Goal: Task Accomplishment & Management: Manage account settings

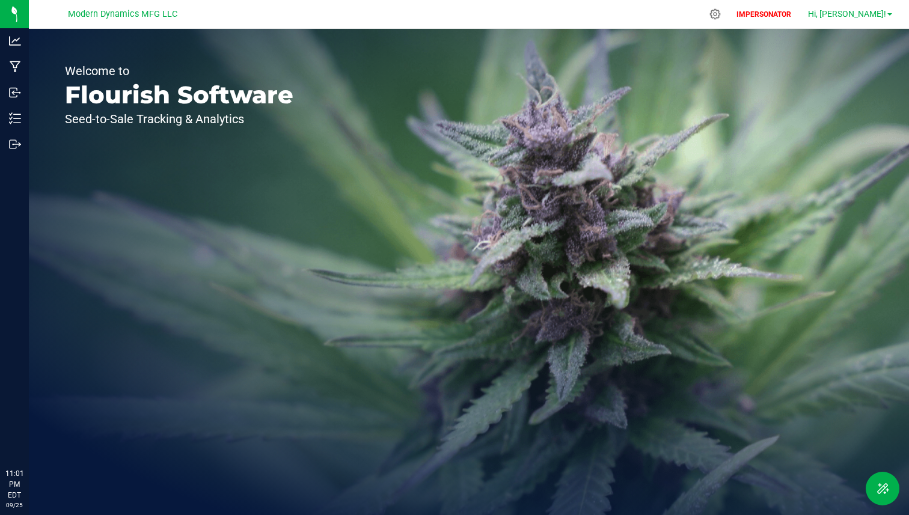
click at [882, 17] on span "Hi, [PERSON_NAME]!" at bounding box center [847, 14] width 78 height 10
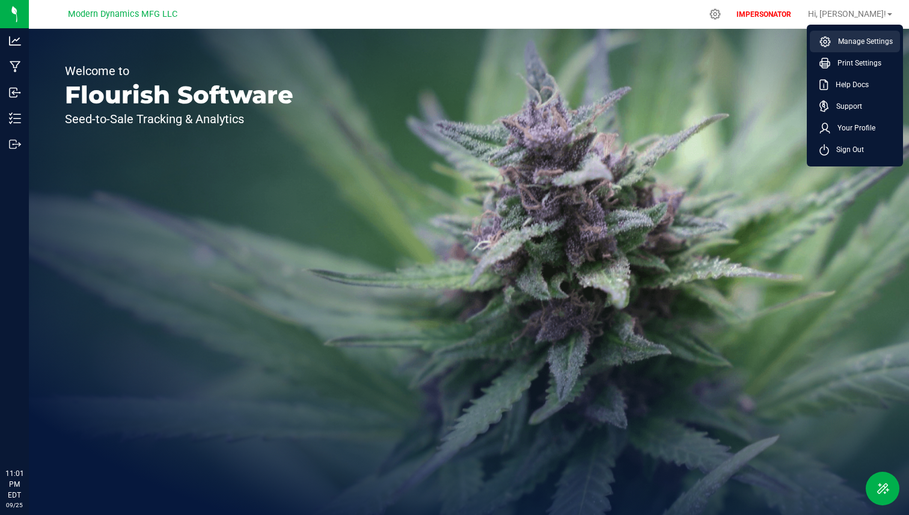
click at [856, 42] on span "Manage Settings" at bounding box center [862, 41] width 62 height 12
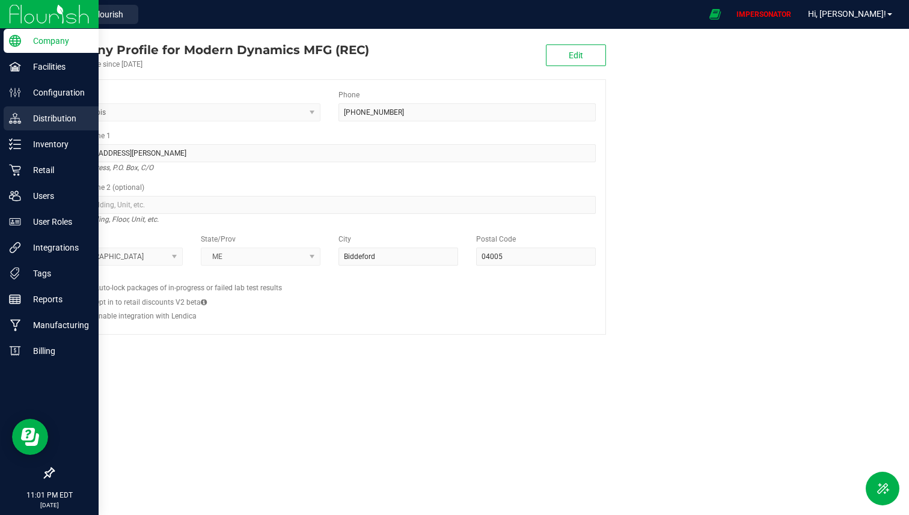
click at [43, 120] on p "Distribution" at bounding box center [57, 118] width 72 height 14
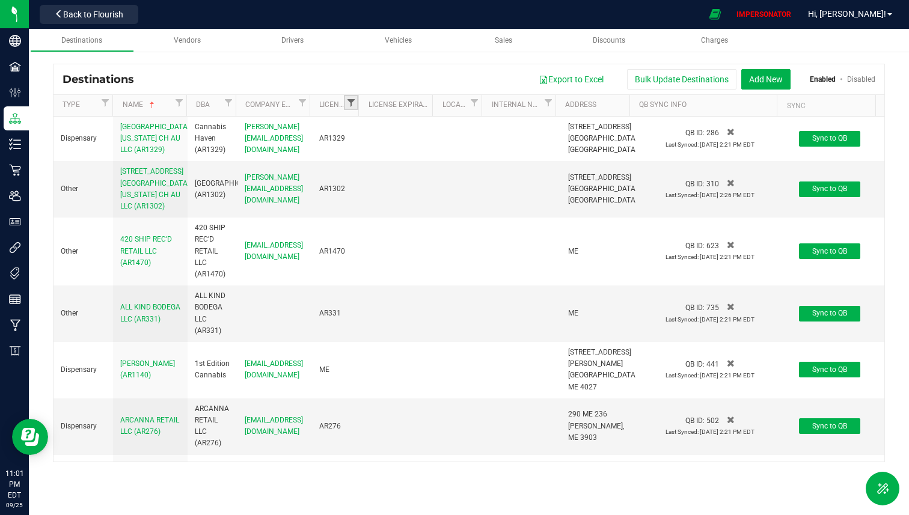
click at [354, 105] on span "Filter" at bounding box center [351, 103] width 10 height 10
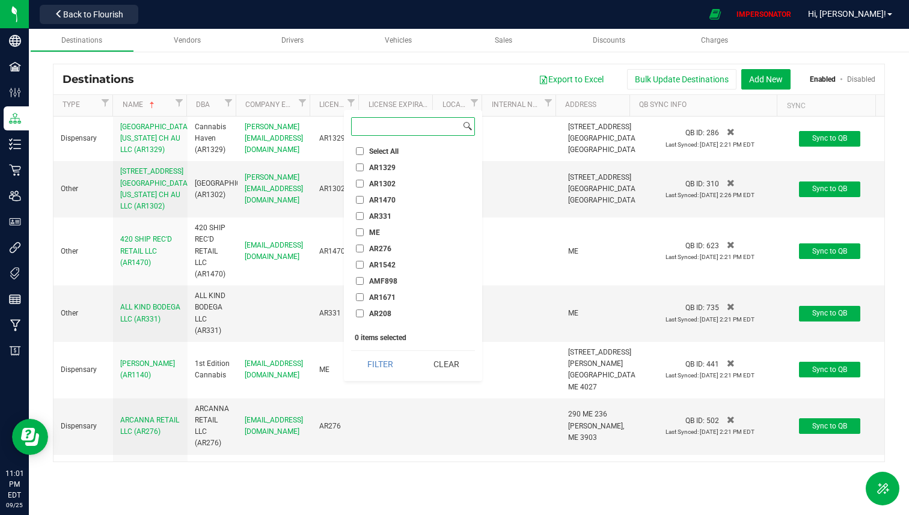
paste input "CGR31898"
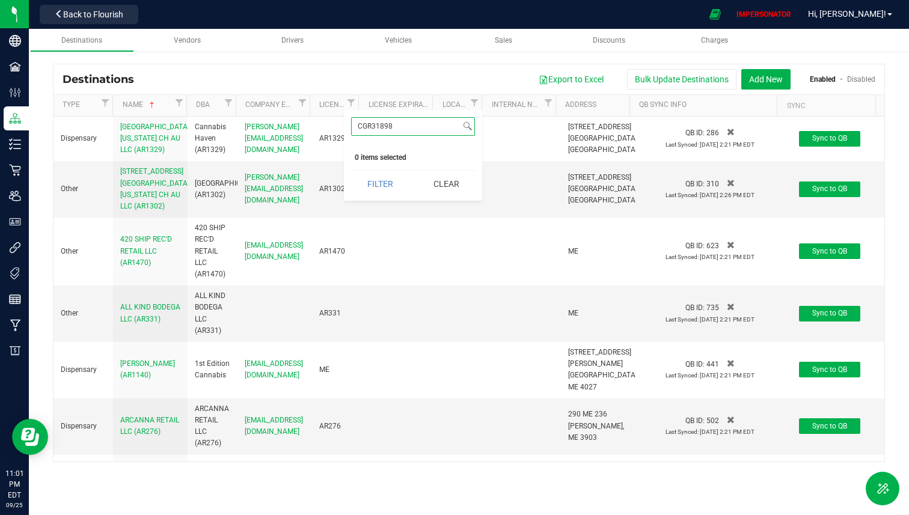
type input "CGR31898"
click at [451, 179] on button "Clear" at bounding box center [446, 184] width 58 height 26
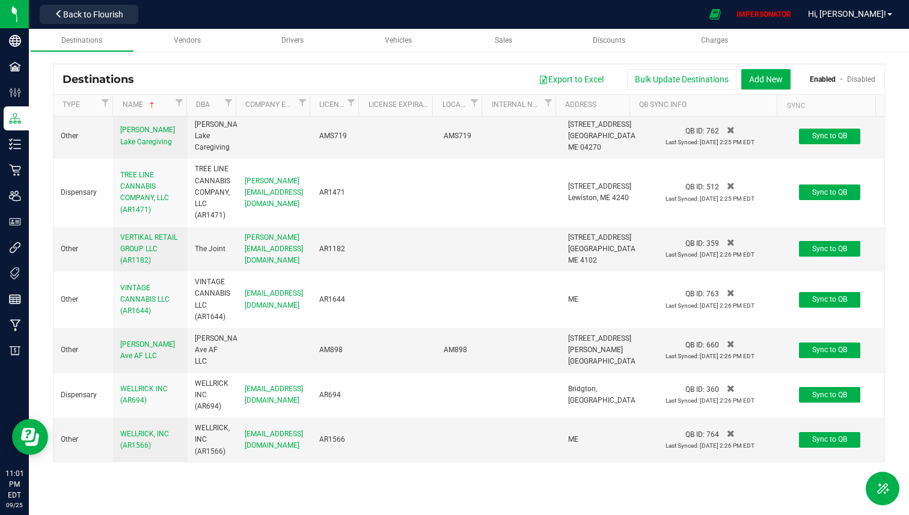
scroll to position [7022, 0]
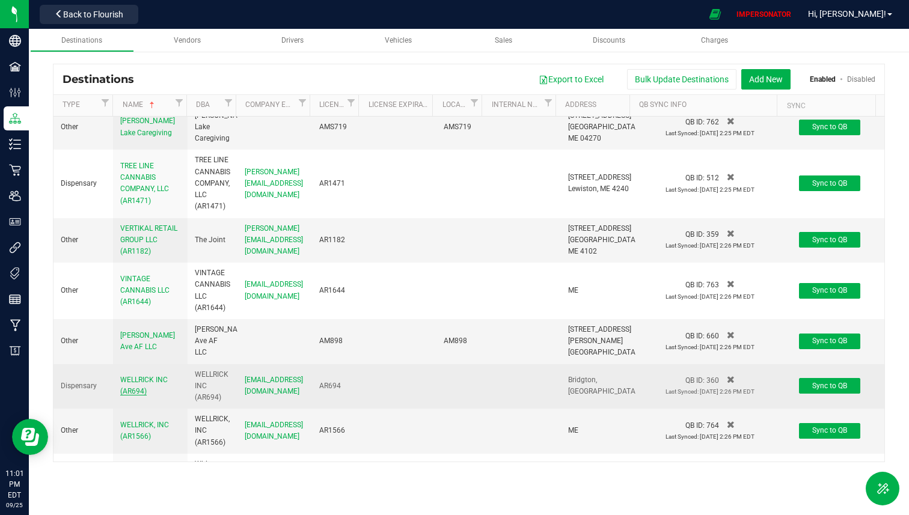
click at [136, 376] on span "WELLRICK INC (AR694)" at bounding box center [143, 386] width 47 height 20
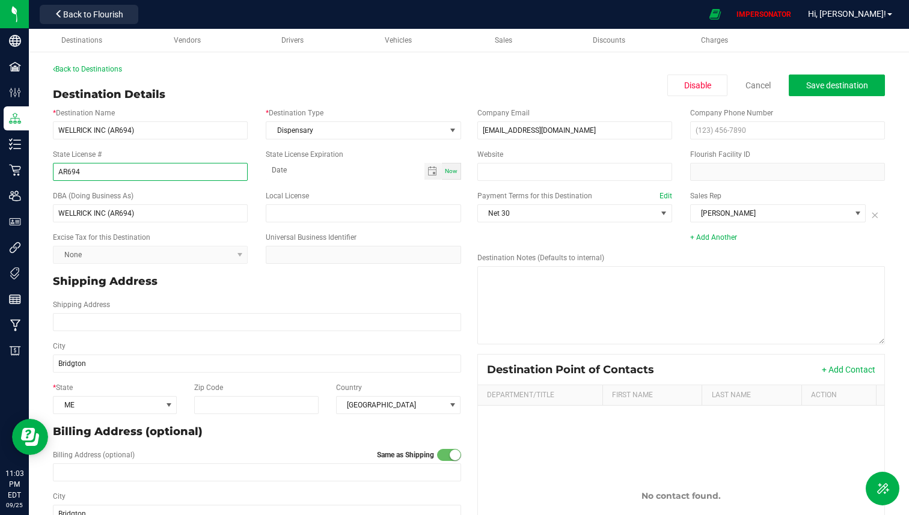
drag, startPoint x: 108, startPoint y: 171, endPoint x: 53, endPoint y: 169, distance: 55.3
click at [53, 169] on input "AR694" at bounding box center [150, 172] width 195 height 18
click at [48, 164] on div "State License # AR694" at bounding box center [150, 165] width 213 height 32
click at [236, 171] on span at bounding box center [239, 172] width 10 height 10
type input "Tennessee"
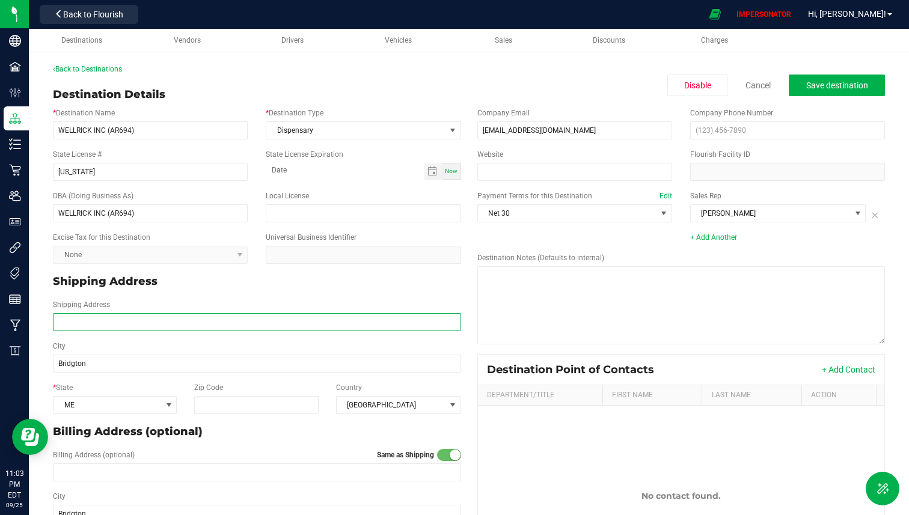
type input "211 Thompson St"
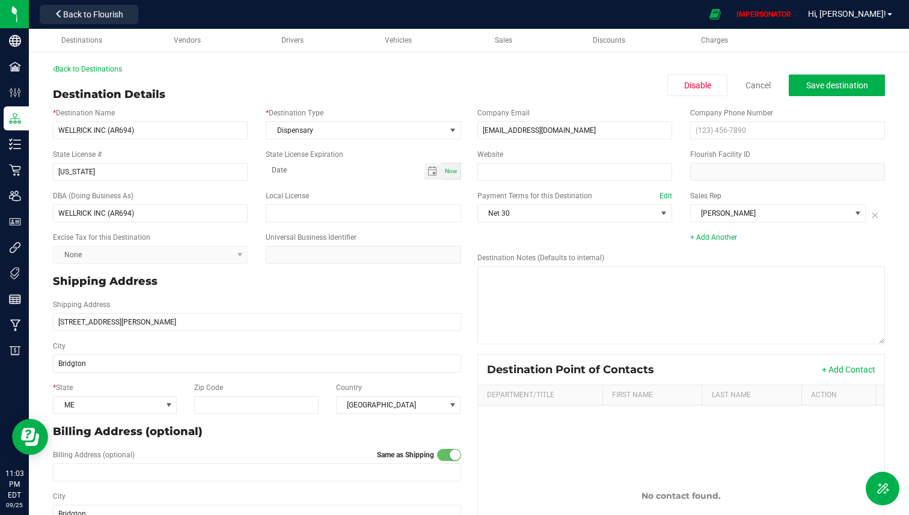
type input "211 Thompson St"
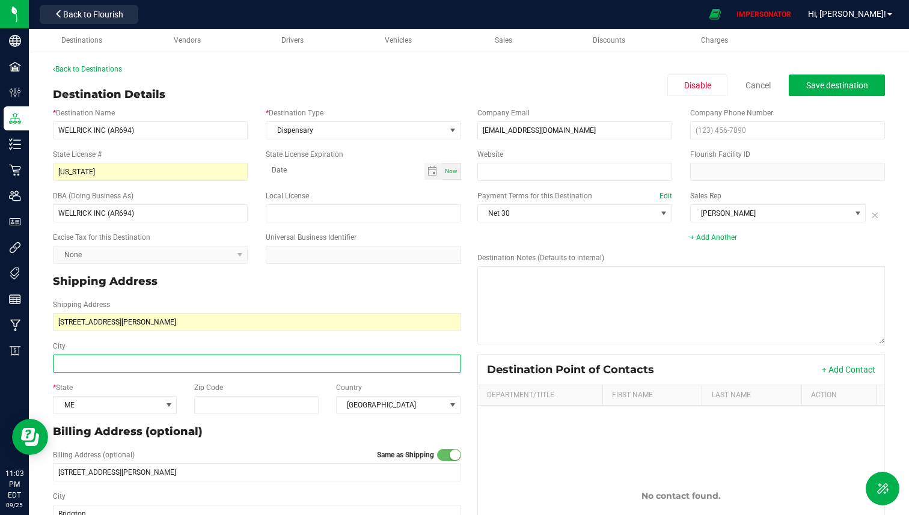
type input "Chattanooga"
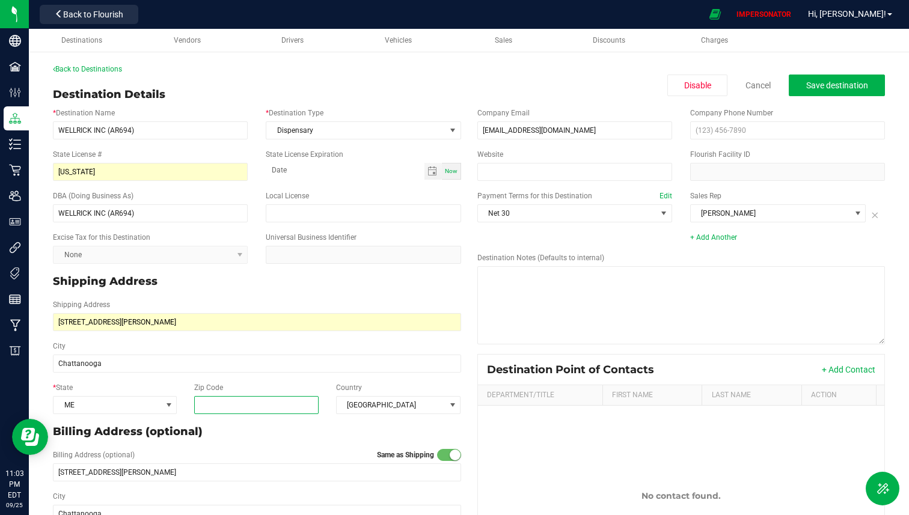
type input "37405"
type input "Colton Burl Griffin"
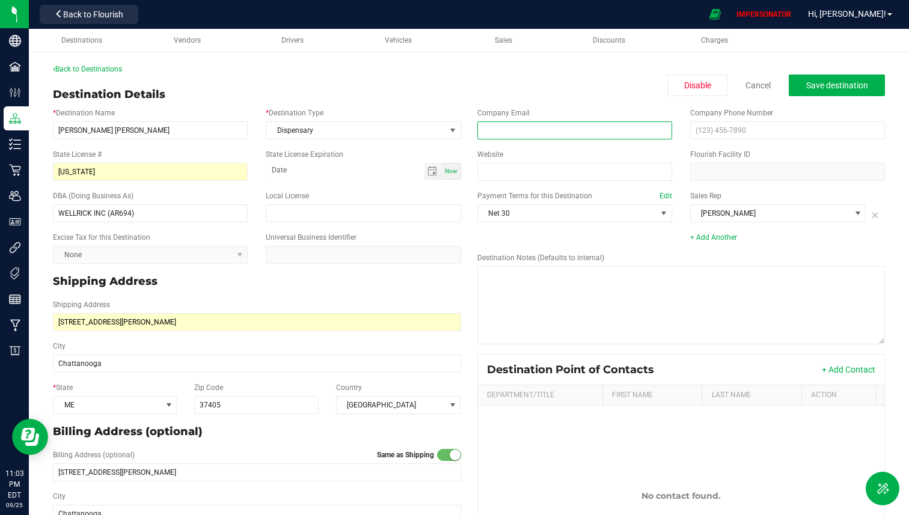
type input "cgriffin@flourishsoftware.com"
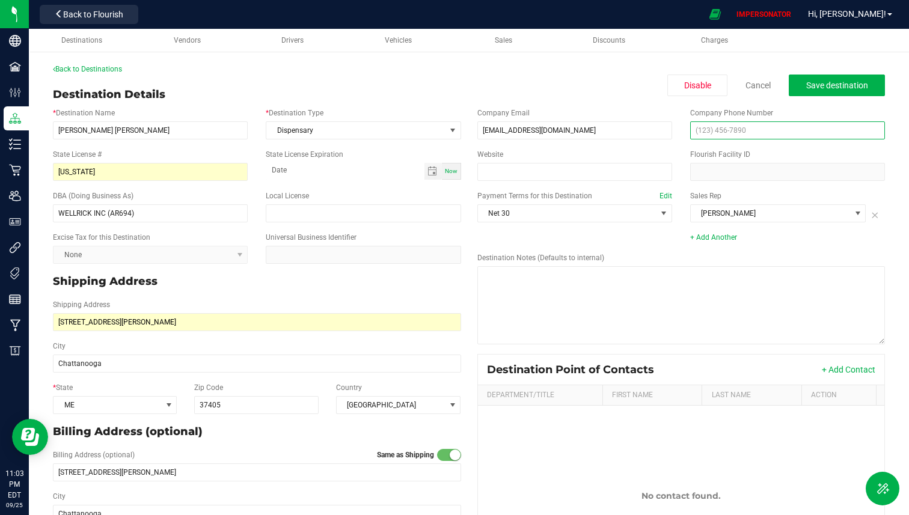
type input "(423) 435-1634"
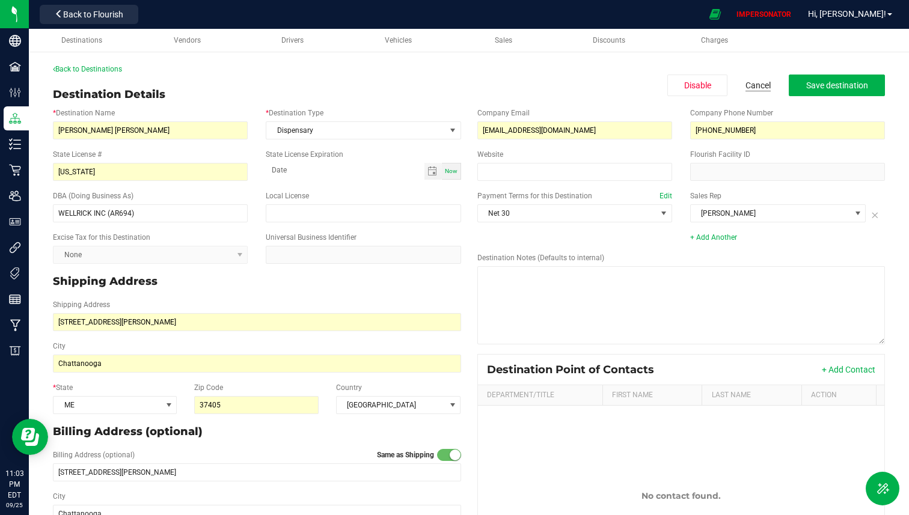
click at [756, 88] on link "Cancel" at bounding box center [758, 85] width 25 height 12
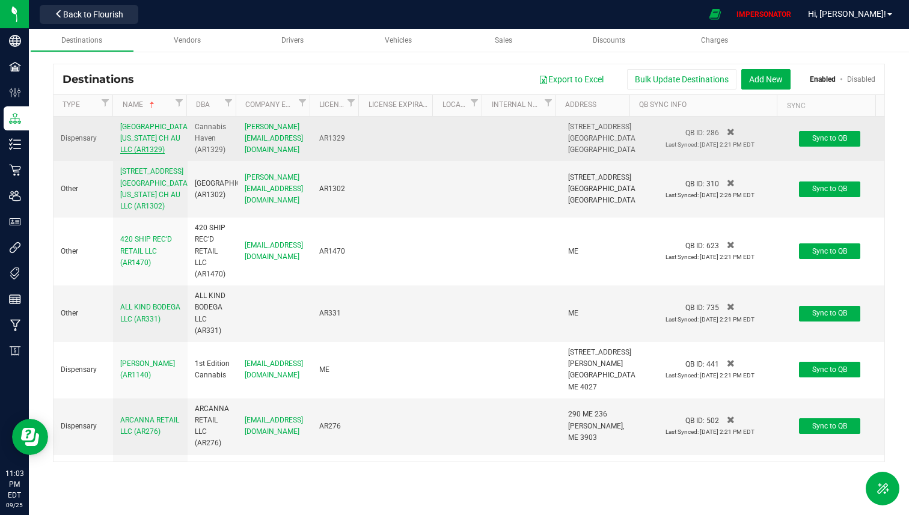
click at [136, 142] on span "[GEOGRAPHIC_DATA][US_STATE] CH AU LLC (AR1329)" at bounding box center [154, 138] width 69 height 31
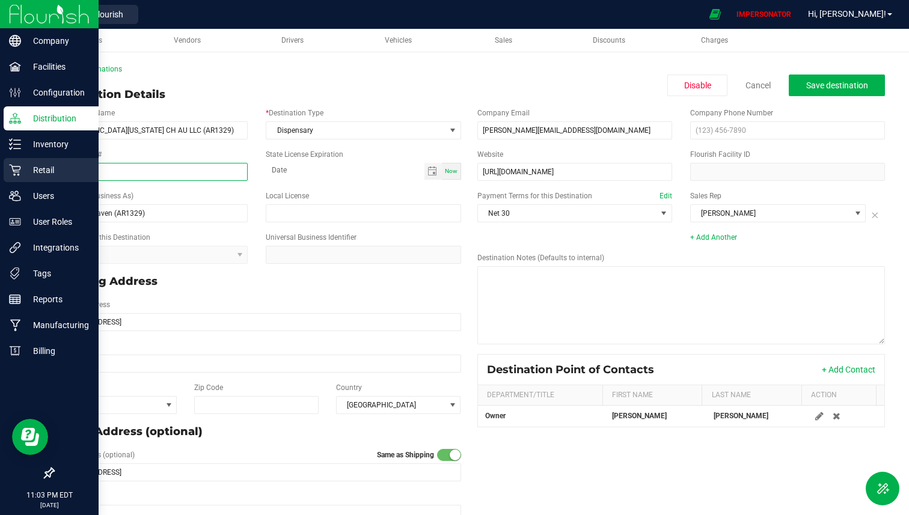
drag, startPoint x: 128, startPoint y: 174, endPoint x: 17, endPoint y: 174, distance: 111.2
click at [17, 174] on div "Company Facilities Configuration Distribution Inventory Retail Users User Roles…" at bounding box center [454, 257] width 909 height 515
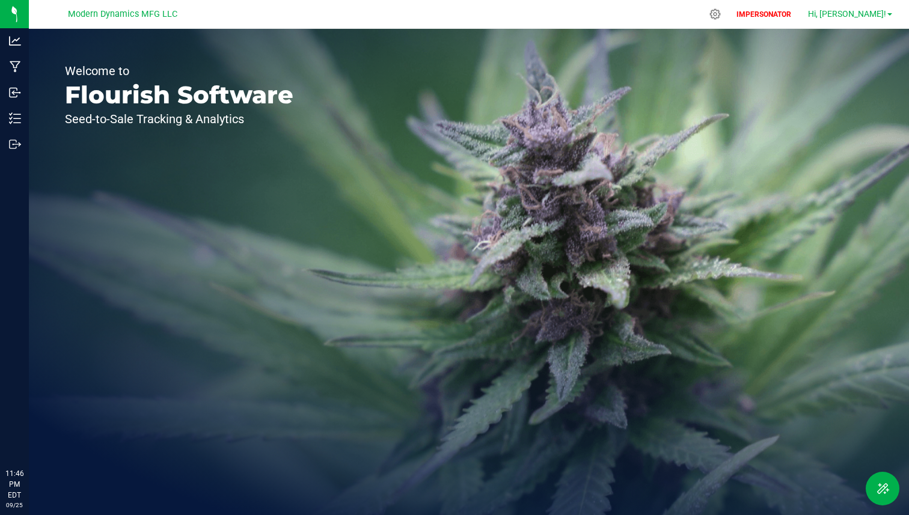
click at [880, 12] on span "Hi, [PERSON_NAME]!" at bounding box center [847, 14] width 78 height 10
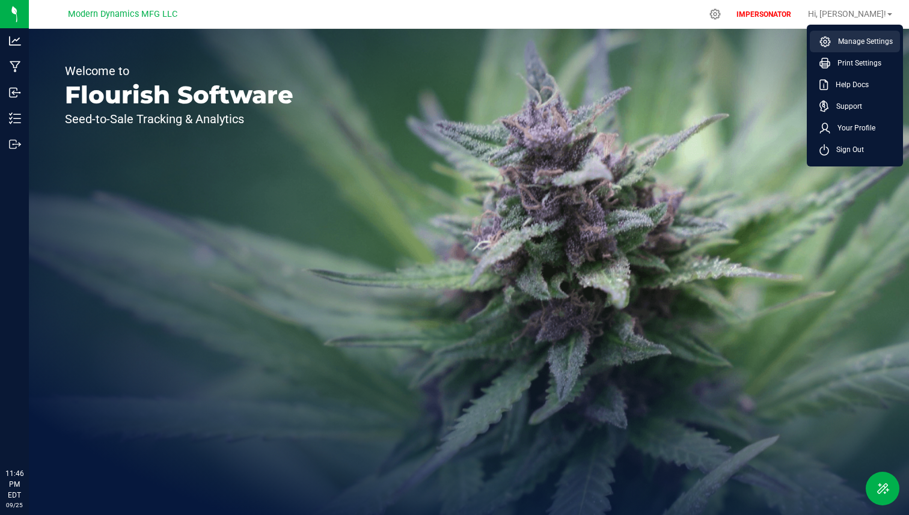
click at [864, 40] on span "Manage Settings" at bounding box center [862, 41] width 62 height 12
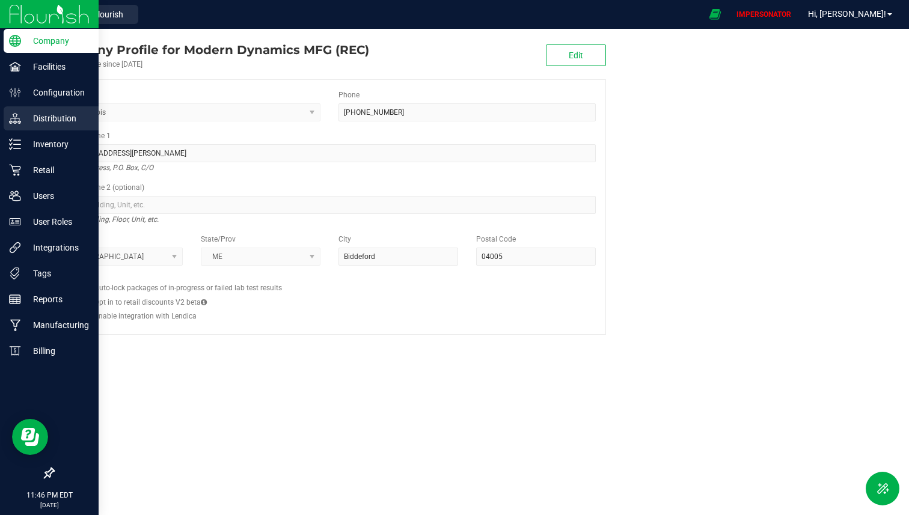
click at [52, 115] on p "Distribution" at bounding box center [57, 118] width 72 height 14
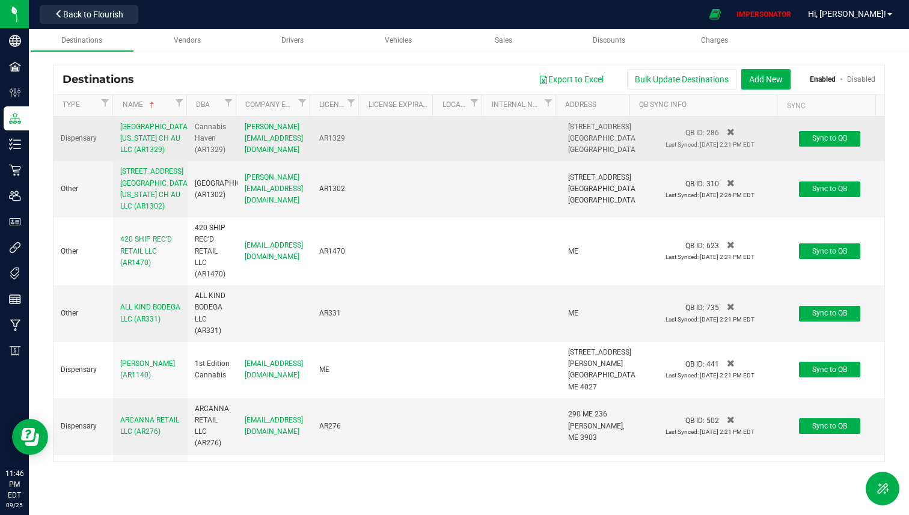
click at [150, 133] on div "[GEOGRAPHIC_DATA][US_STATE] CH AU LLC (AR1329)" at bounding box center [150, 138] width 60 height 35
click at [144, 136] on span "[GEOGRAPHIC_DATA][US_STATE] CH AU LLC (AR1329)" at bounding box center [154, 138] width 69 height 31
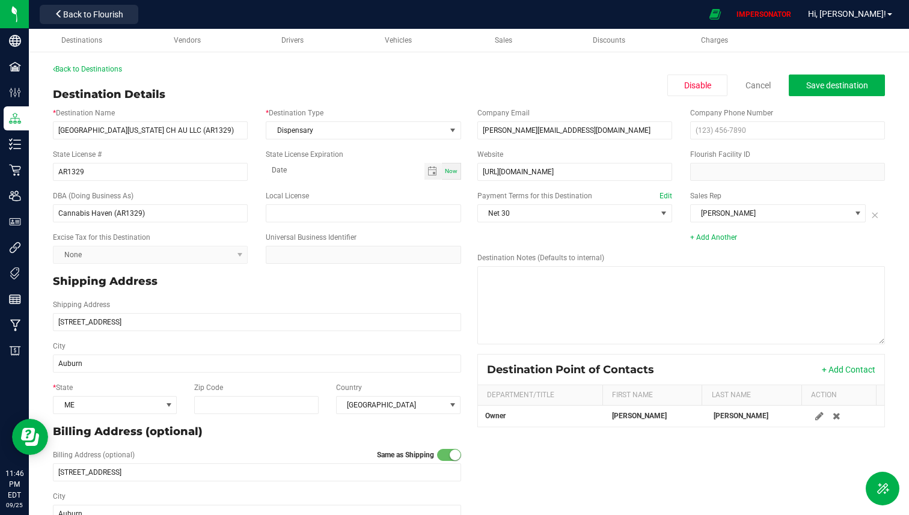
click at [122, 73] on div "Back to Destinations" at bounding box center [469, 69] width 832 height 11
click at [117, 72] on link "Back to Destinations" at bounding box center [87, 69] width 69 height 8
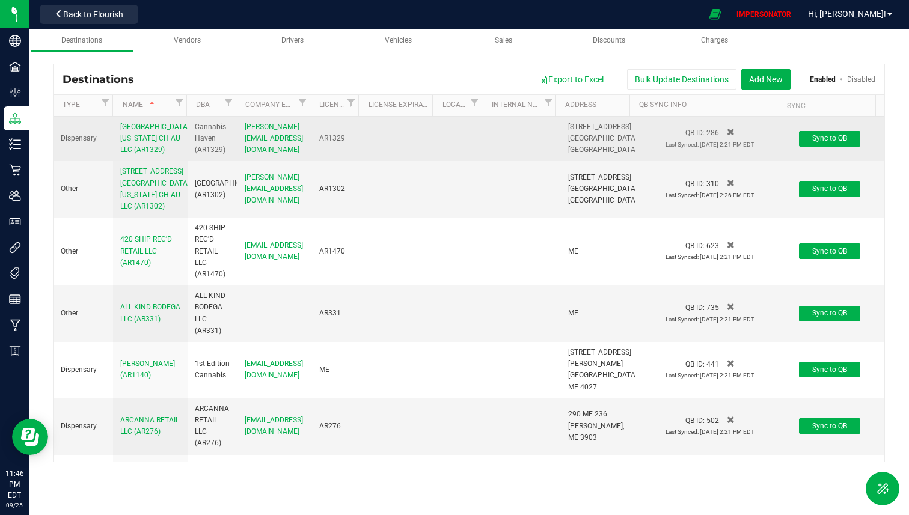
click at [687, 136] on span "QB ID:" at bounding box center [694, 133] width 19 height 8
drag, startPoint x: 687, startPoint y: 136, endPoint x: 702, endPoint y: 135, distance: 15.1
click at [702, 135] on span "QB ID: 286" at bounding box center [709, 133] width 49 height 8
click at [706, 135] on span "286" at bounding box center [712, 133] width 13 height 8
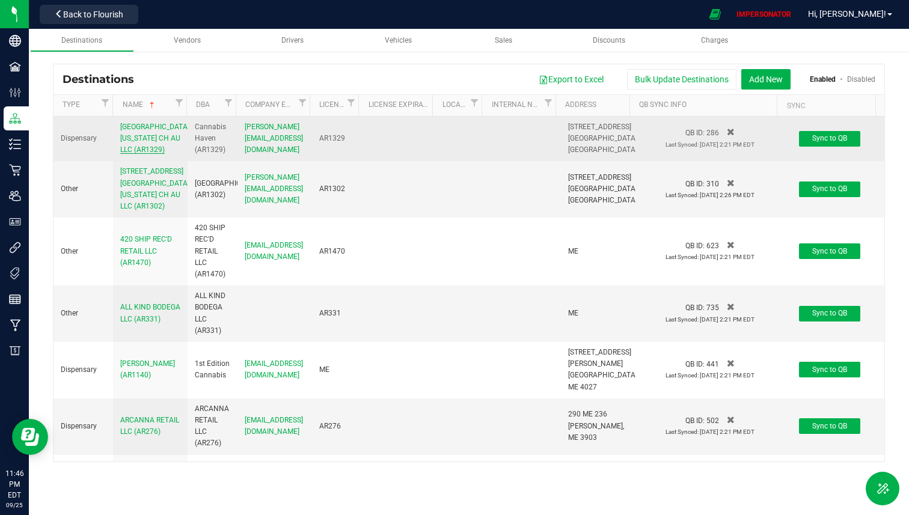
click at [143, 141] on span "[GEOGRAPHIC_DATA][US_STATE] CH AU LLC (AR1329)" at bounding box center [154, 138] width 69 height 31
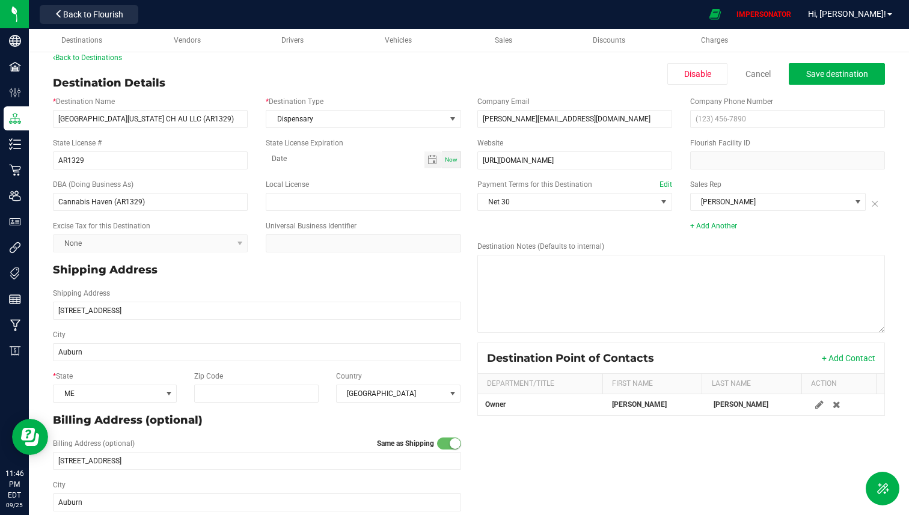
scroll to position [7, 0]
